Goal: Information Seeking & Learning: Learn about a topic

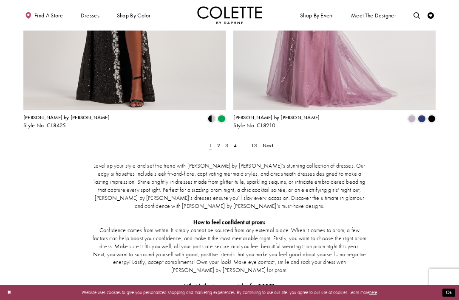
scroll to position [1198, 0]
click at [266, 142] on span "Next" at bounding box center [268, 145] width 11 height 7
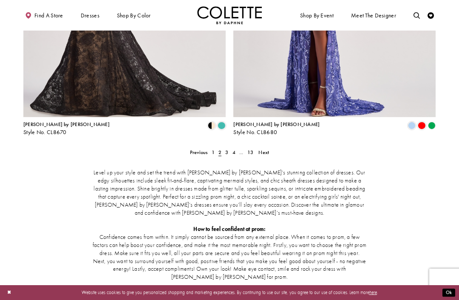
scroll to position [1179, 0]
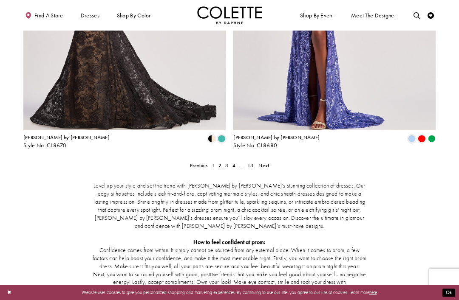
click at [268, 162] on span "Next" at bounding box center [263, 165] width 11 height 7
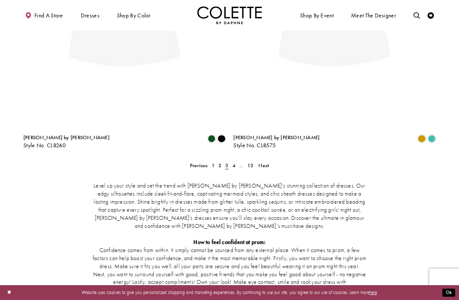
scroll to position [34, 0]
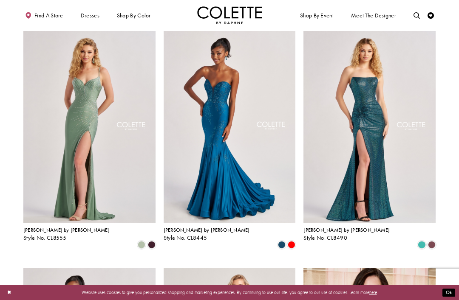
click at [435, 241] on span "Product List" at bounding box center [432, 245] width 8 height 8
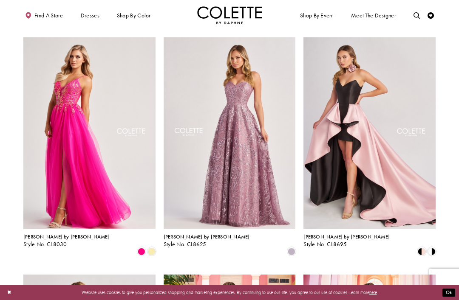
scroll to position [503, 0]
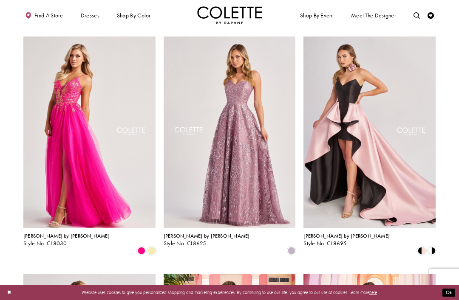
click at [435, 247] on span "Product List" at bounding box center [432, 251] width 8 height 8
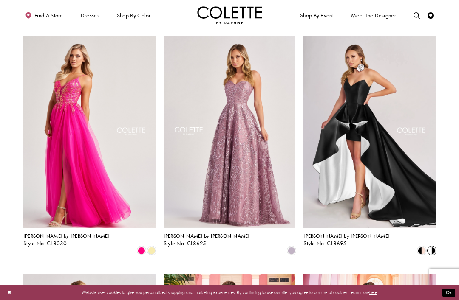
click at [420, 247] on span "Product List" at bounding box center [422, 251] width 8 height 8
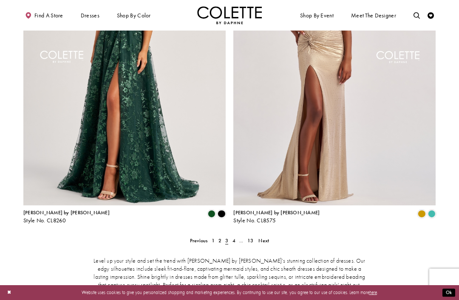
scroll to position [1103, 0]
click at [263, 238] on span "Next" at bounding box center [263, 241] width 11 height 7
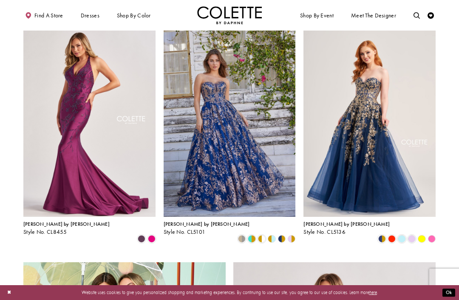
scroll to position [754, 0]
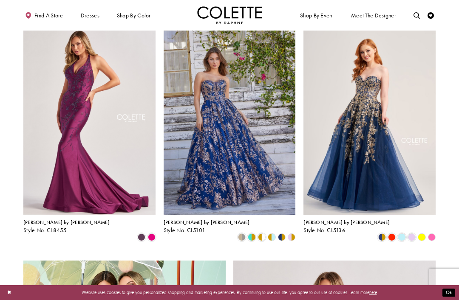
click at [288, 233] on polygon "Product List" at bounding box center [289, 238] width 5 height 10
click at [248, 234] on span "Product List" at bounding box center [252, 238] width 8 height 8
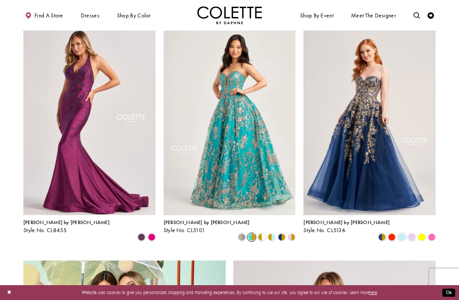
click at [246, 234] on span "Product List" at bounding box center [242, 238] width 8 height 8
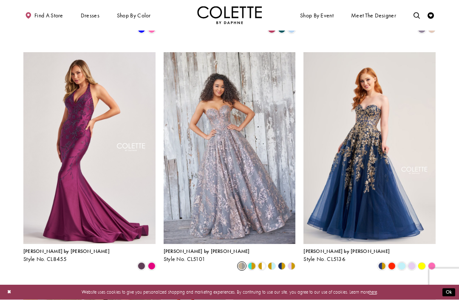
scroll to position [725, 0]
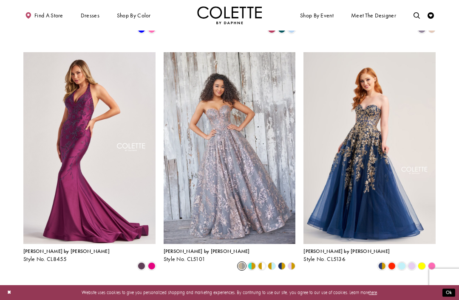
click at [135, 262] on div "Product List" at bounding box center [116, 267] width 80 height 10
click at [152, 263] on span "Product List" at bounding box center [152, 267] width 8 height 8
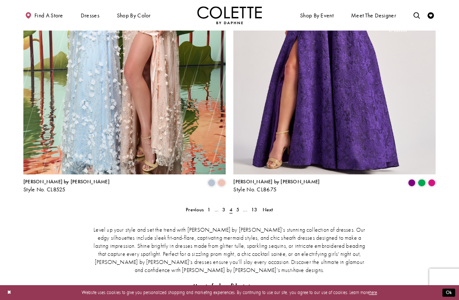
scroll to position [1135, 0]
click at [267, 206] on span "Next" at bounding box center [268, 209] width 11 height 7
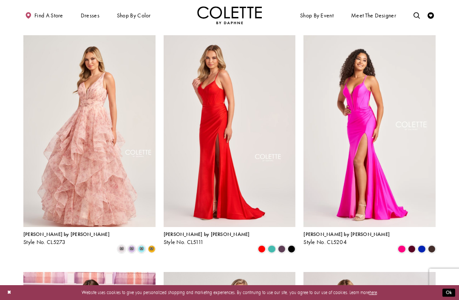
scroll to position [269, 0]
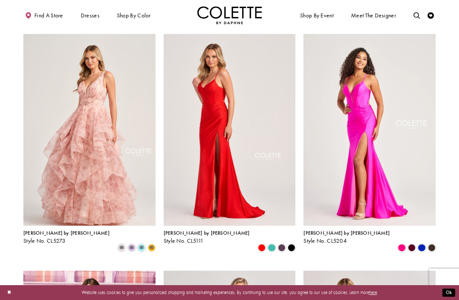
click at [128, 244] on span "m" at bounding box center [132, 248] width 8 height 8
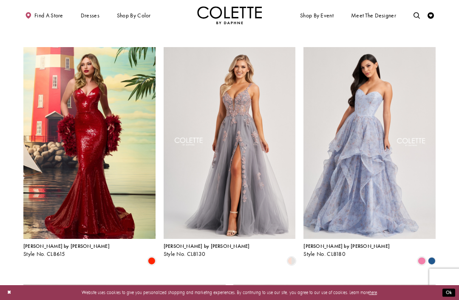
scroll to position [734, 0]
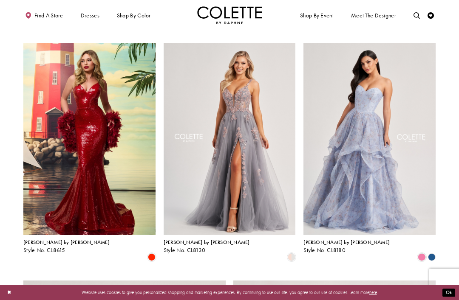
click at [432, 253] on polygon "Product List" at bounding box center [432, 258] width 10 height 10
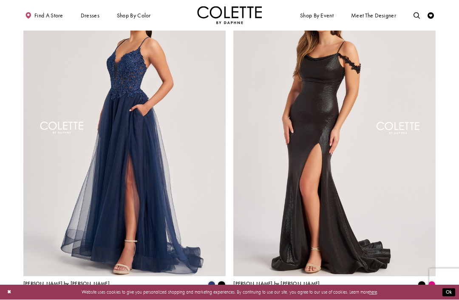
scroll to position [1033, 0]
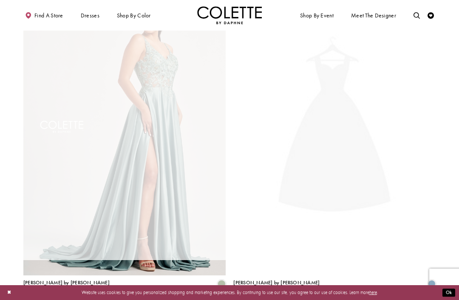
scroll to position [34, 0]
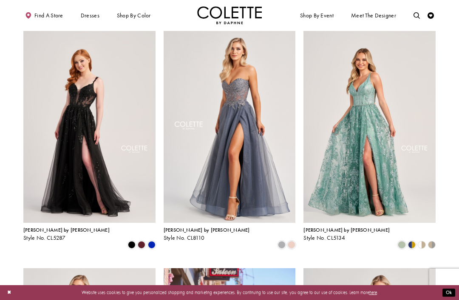
click at [408, 241] on span "Product List" at bounding box center [412, 245] width 8 height 8
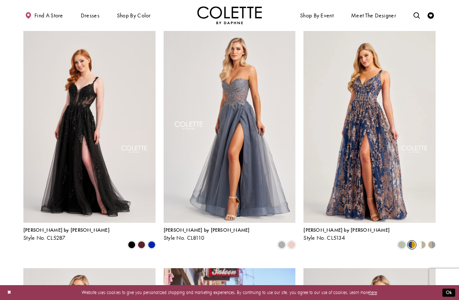
click at [278, 241] on span "Product List" at bounding box center [282, 245] width 8 height 8
click at [289, 241] on span "Product List" at bounding box center [292, 245] width 8 height 8
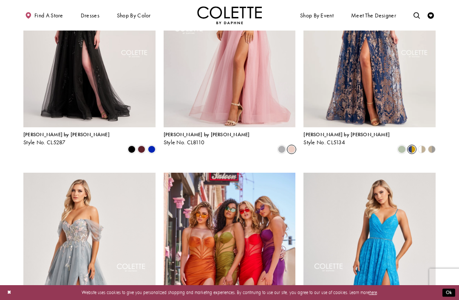
scroll to position [128, 0]
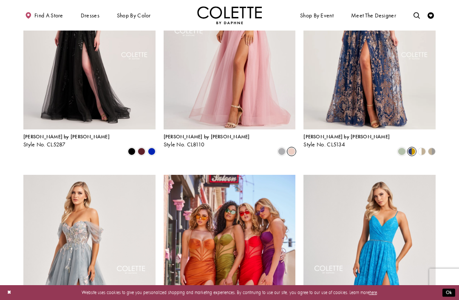
click at [278, 148] on span "Product List" at bounding box center [282, 152] width 8 height 8
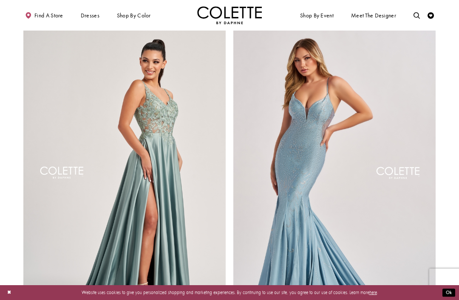
scroll to position [987, 0]
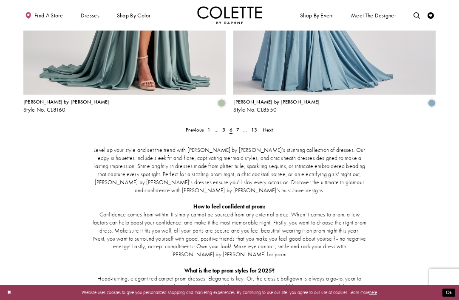
click at [274, 125] on link "Next" at bounding box center [267, 129] width 14 height 9
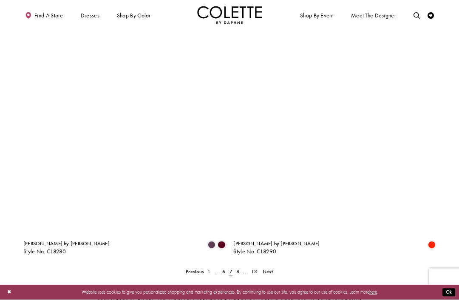
scroll to position [1074, 0]
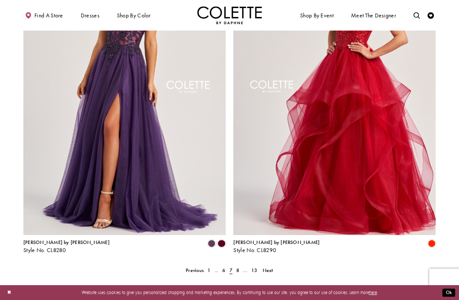
click at [275, 266] on ul "Previous 1 ... 6 7 8 ... 13 Next" at bounding box center [229, 270] width 270 height 9
click at [269, 267] on span "Next" at bounding box center [268, 270] width 11 height 7
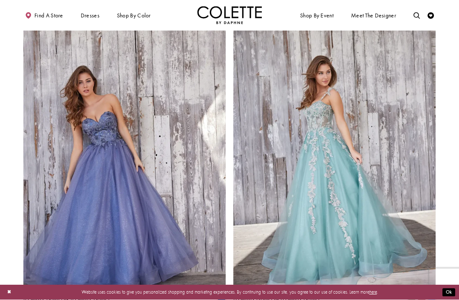
scroll to position [1012, 0]
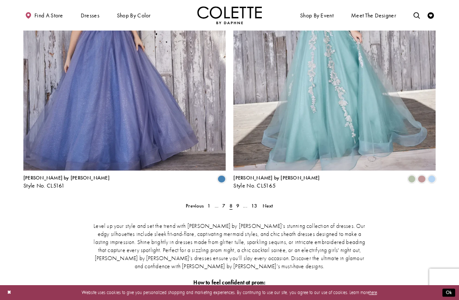
click at [269, 203] on span "Next" at bounding box center [268, 206] width 11 height 7
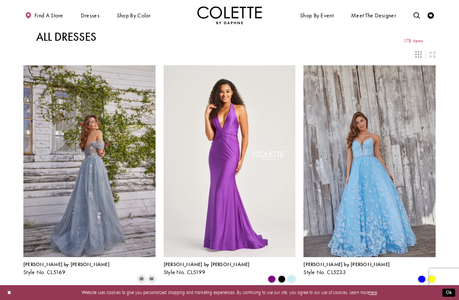
click at [124, 177] on img "Visit Colette by Daphne Style No. CL5169 Page" at bounding box center [89, 161] width 132 height 192
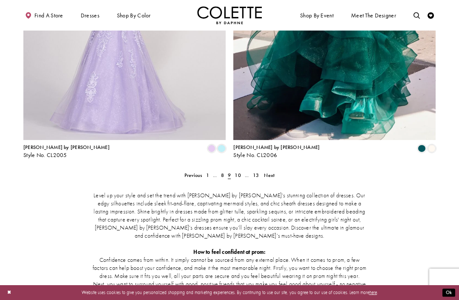
scroll to position [1166, 0]
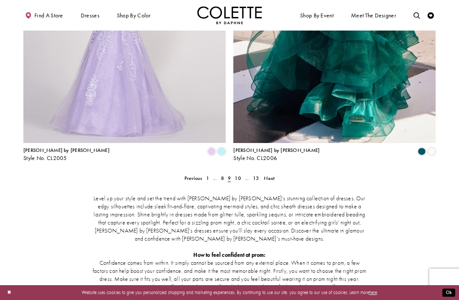
click at [276, 174] on link "Next" at bounding box center [269, 178] width 14 height 9
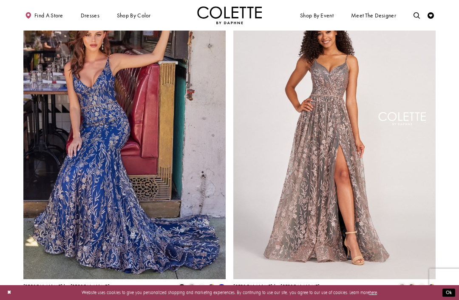
scroll to position [1030, 0]
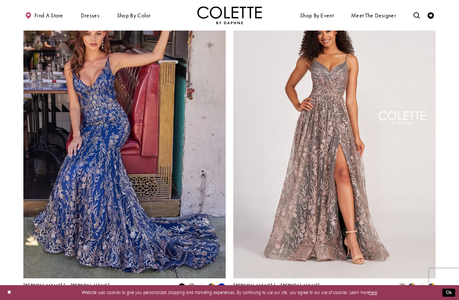
click at [413, 283] on span "Product List" at bounding box center [412, 287] width 8 height 8
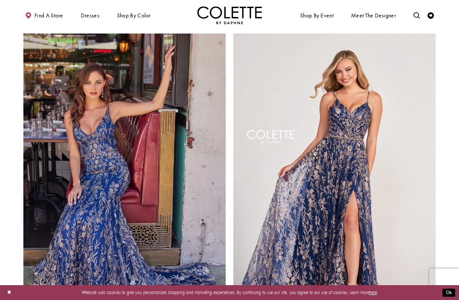
scroll to position [984, 0]
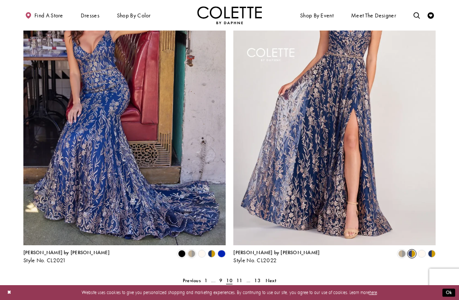
scroll to position [1070, 0]
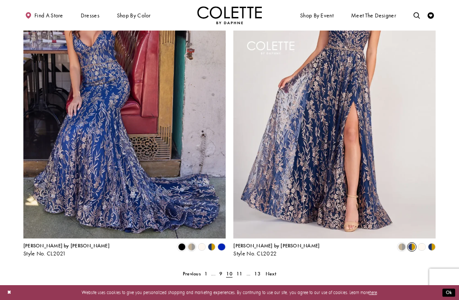
click at [272, 271] on span "Next" at bounding box center [271, 274] width 11 height 7
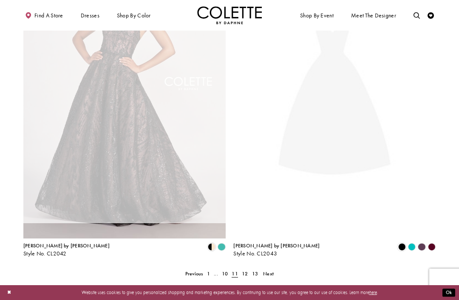
scroll to position [34, 0]
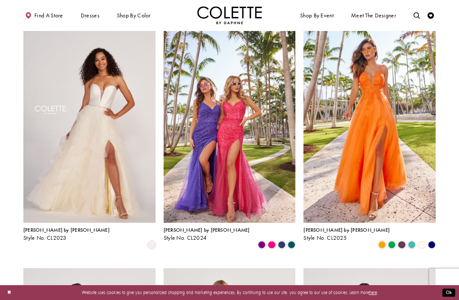
click at [399, 241] on span "Product List" at bounding box center [402, 245] width 8 height 8
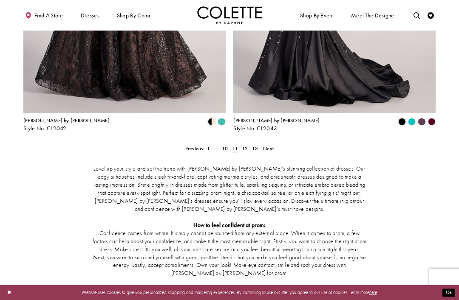
scroll to position [1178, 0]
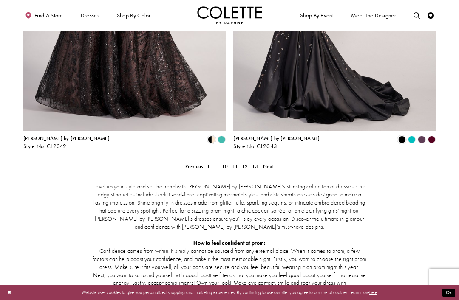
click at [273, 163] on span "Next" at bounding box center [268, 166] width 11 height 7
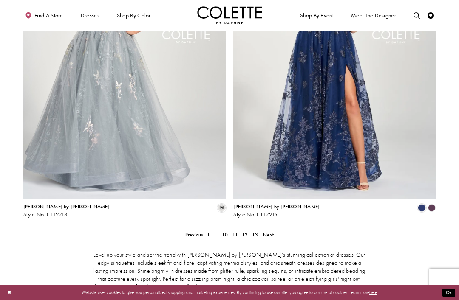
scroll to position [1118, 0]
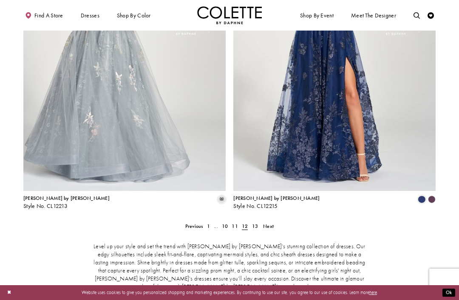
click at [273, 223] on span "Next" at bounding box center [268, 226] width 11 height 7
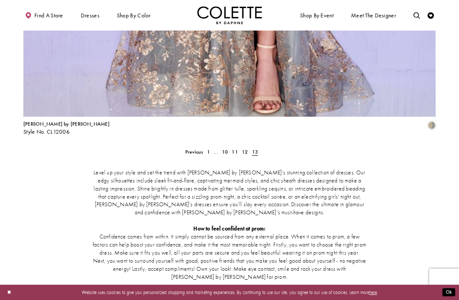
scroll to position [1273, 0]
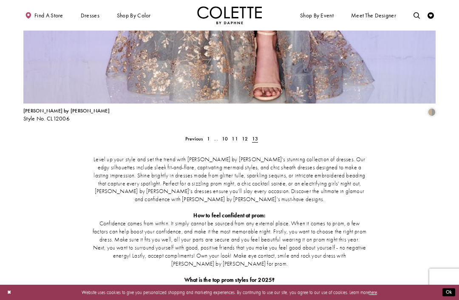
click at [245, 136] on span "12" at bounding box center [245, 139] width 6 height 7
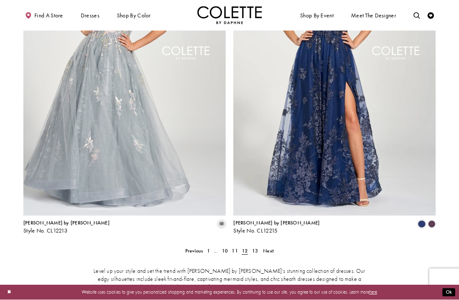
scroll to position [1093, 0]
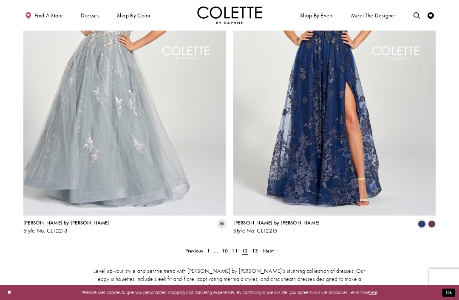
click at [432, 219] on div "Product List" at bounding box center [432, 224] width 10 height 10
click at [433, 220] on polygon "Product List" at bounding box center [432, 225] width 10 height 10
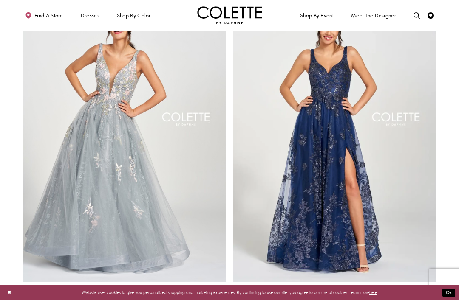
click at [321, 125] on img "Visit Colette by Daphne Style No. CL12215 Page" at bounding box center [334, 135] width 202 height 294
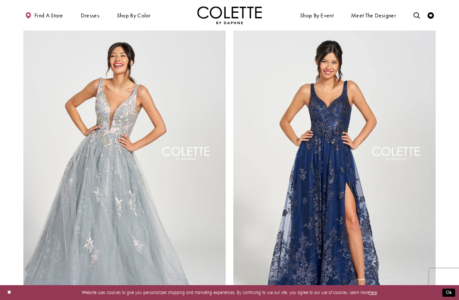
scroll to position [983, 0]
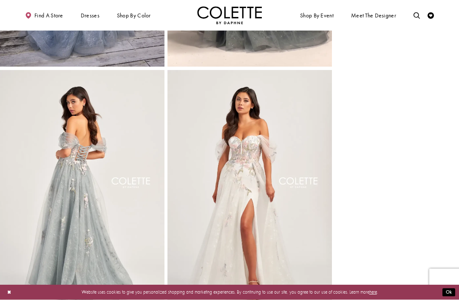
scroll to position [255, 0]
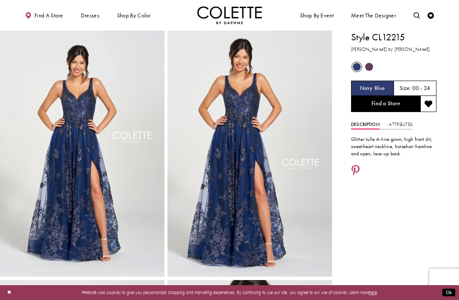
click at [369, 67] on span "Product color controls state depends on size chosen" at bounding box center [369, 67] width 8 height 8
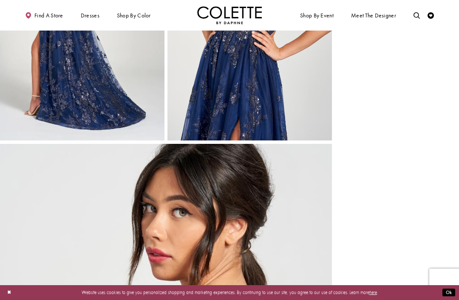
scroll to position [359, 0]
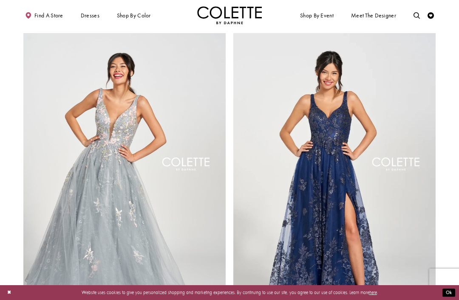
scroll to position [982, 0]
click at [0, 0] on div "Primary block" at bounding box center [0, 0] width 0 height 0
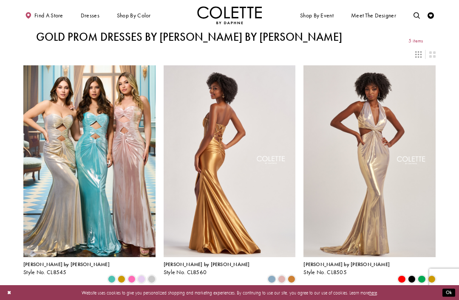
click at [140, 17] on span "Shop by color" at bounding box center [134, 15] width 34 height 6
click at [0, 0] on div "Primary block" at bounding box center [0, 0] width 0 height 0
